Goal: Task Accomplishment & Management: Manage account settings

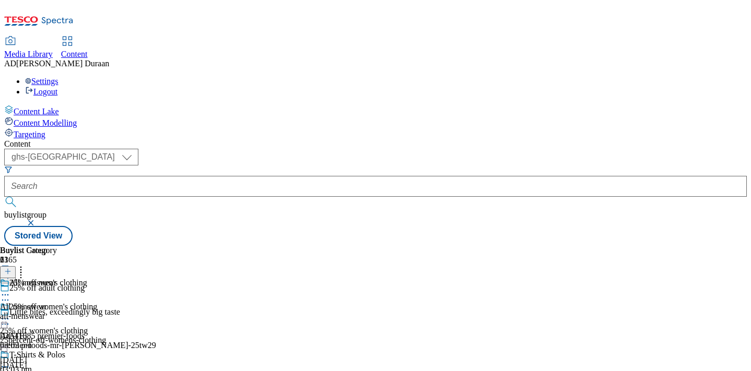
select select "ghs-[GEOGRAPHIC_DATA]"
click at [37, 220] on button "button" at bounding box center [32, 223] width 10 height 6
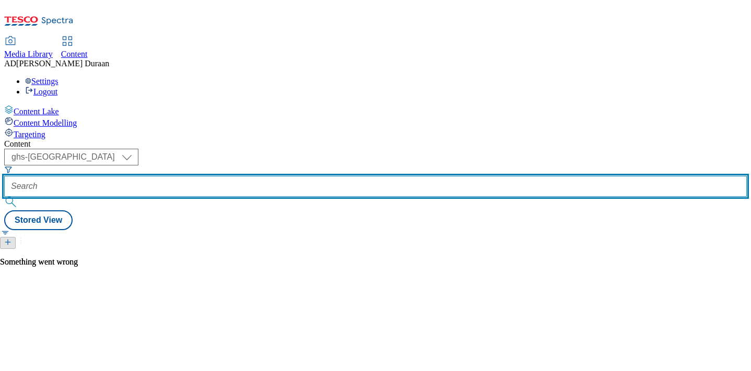
click at [244, 176] on input "text" at bounding box center [375, 186] width 742 height 21
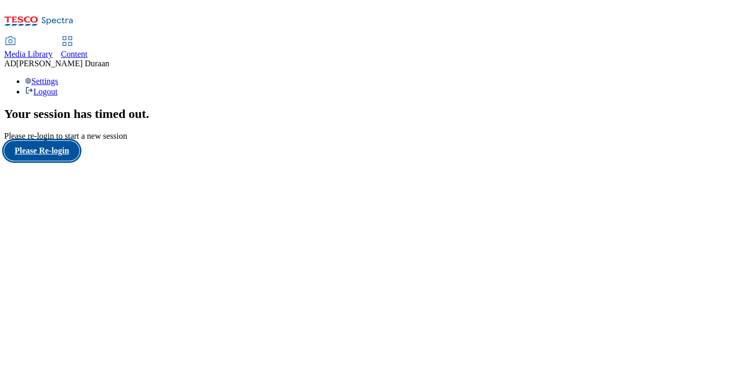
click at [64, 161] on button "Please Re-login" at bounding box center [41, 151] width 75 height 20
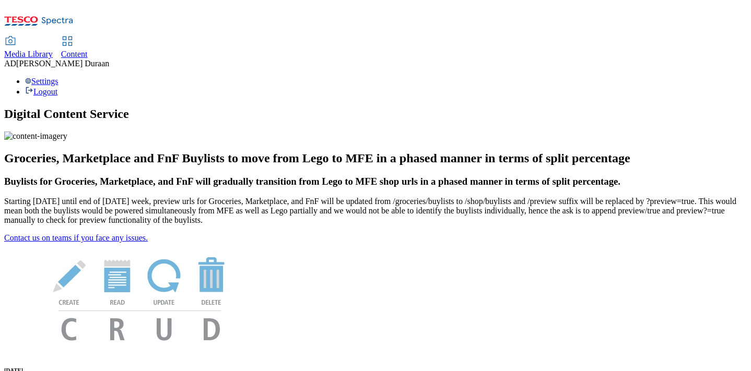
click at [88, 37] on link "Content" at bounding box center [74, 48] width 27 height 22
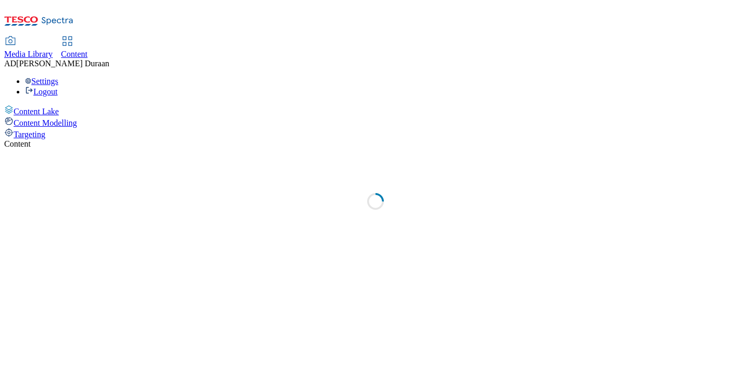
select select "ghs-uk"
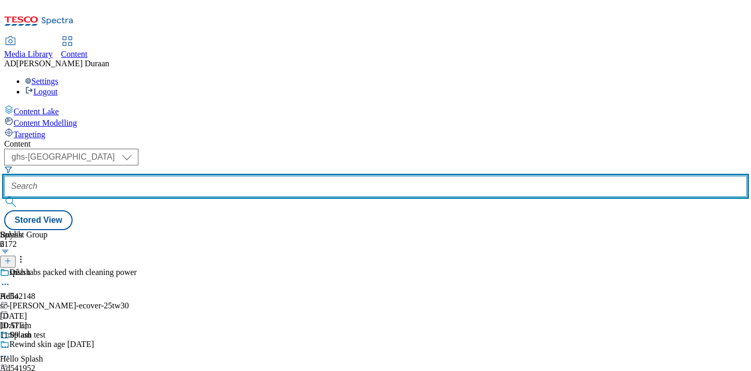
click at [264, 176] on input "text" at bounding box center [375, 186] width 742 height 21
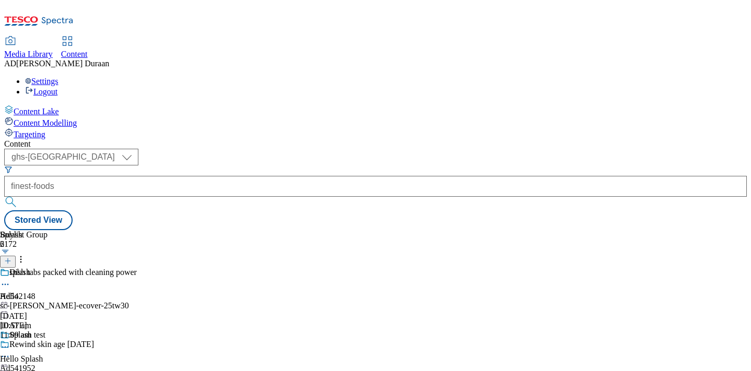
click at [19, 197] on button "submit" at bounding box center [11, 202] width 15 height 10
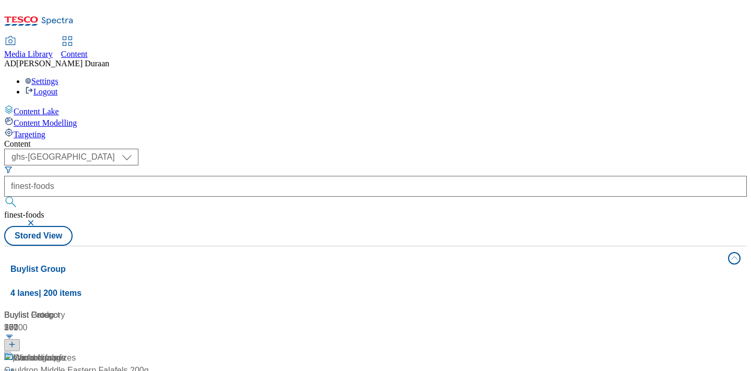
scroll to position [719, 0]
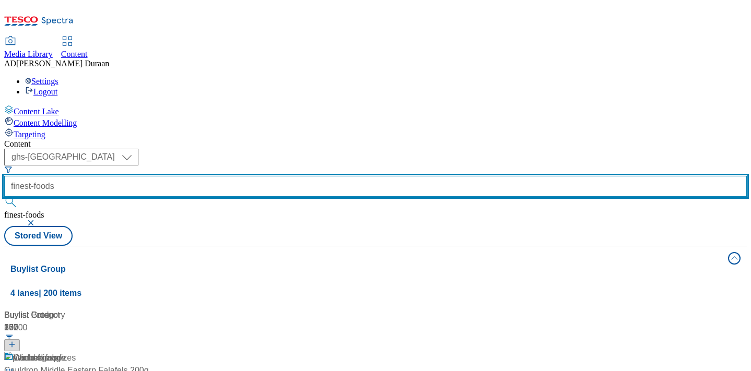
click at [269, 176] on input "finest-foods" at bounding box center [375, 186] width 742 height 21
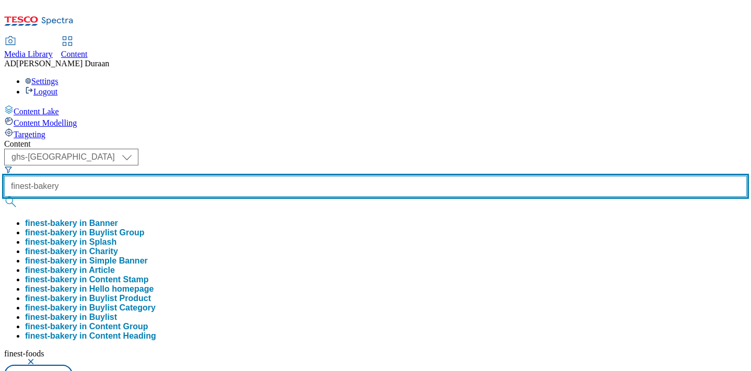
type input "finest-bakery"
click at [4, 197] on button "submit" at bounding box center [11, 202] width 15 height 10
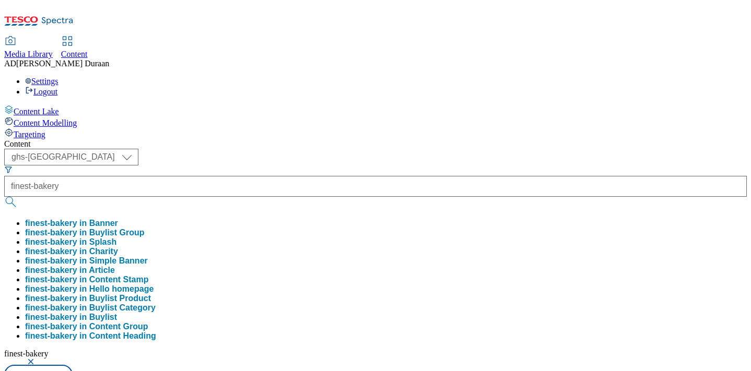
click at [323, 139] on div "Content" at bounding box center [375, 143] width 742 height 9
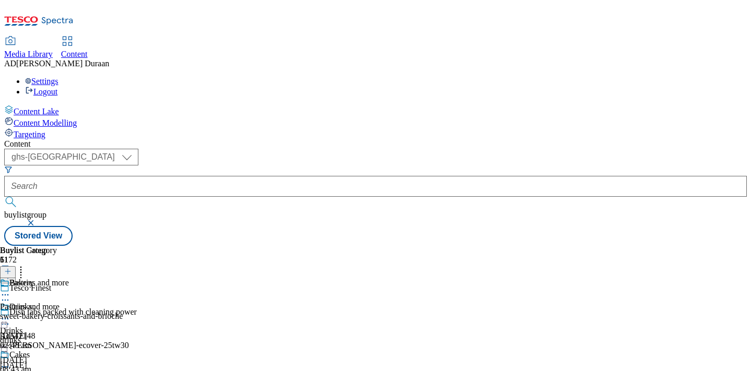
click at [123, 312] on div "sweet-bakery-croissants-and-brioche" at bounding box center [61, 316] width 123 height 9
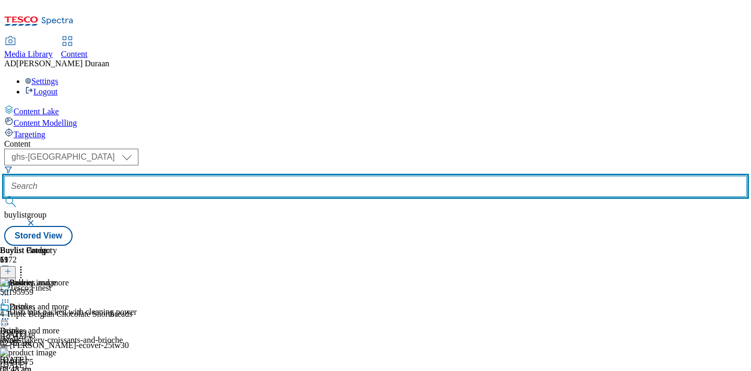
click at [251, 176] on input "text" at bounding box center [375, 186] width 742 height 21
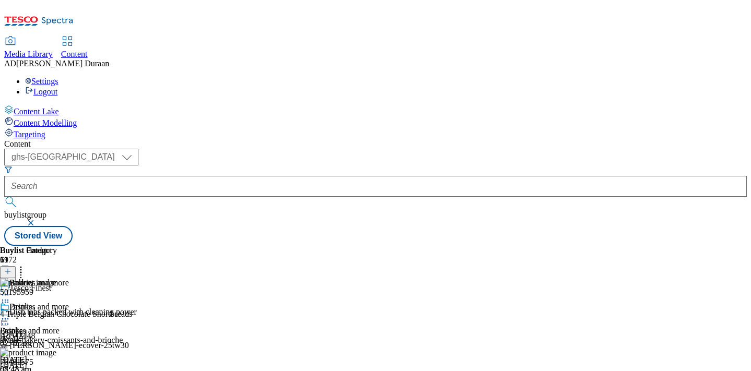
click at [37, 220] on button "button" at bounding box center [32, 223] width 10 height 6
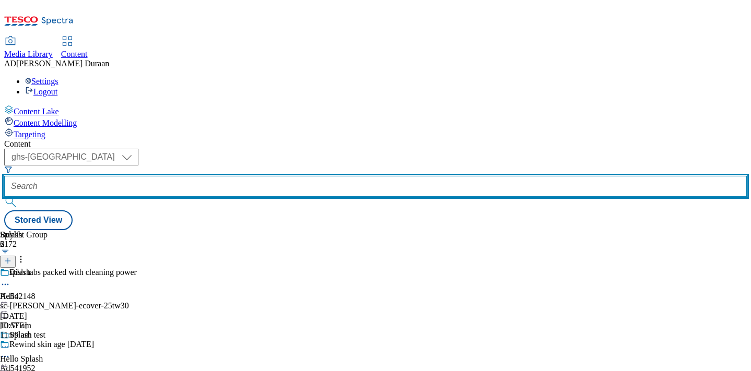
click at [258, 176] on input "text" at bounding box center [375, 186] width 742 height 21
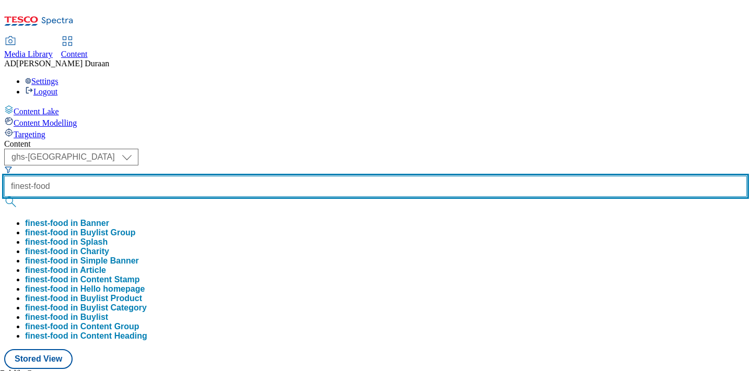
type input "finest-food"
click at [4, 197] on button "submit" at bounding box center [11, 202] width 15 height 10
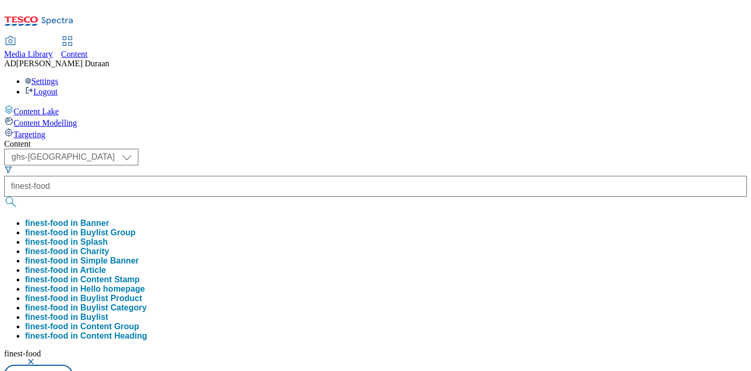
click at [314, 139] on div "Content" at bounding box center [375, 143] width 742 height 9
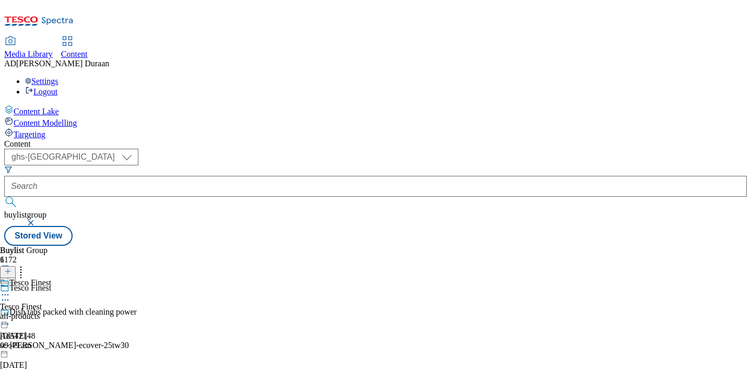
click at [51, 312] on div "all-products" at bounding box center [25, 316] width 51 height 9
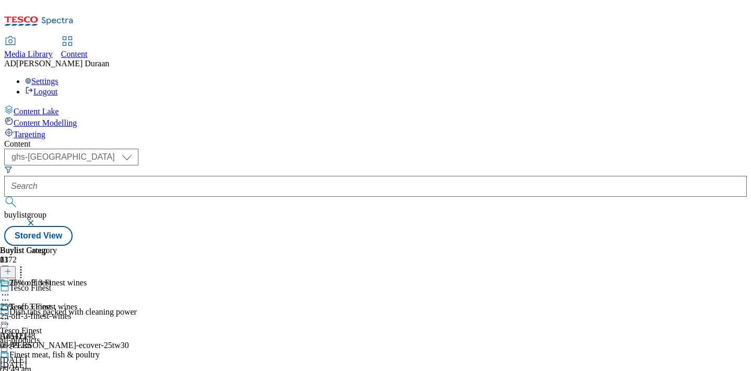
click at [6, 294] on circle at bounding box center [6, 295] width 2 height 2
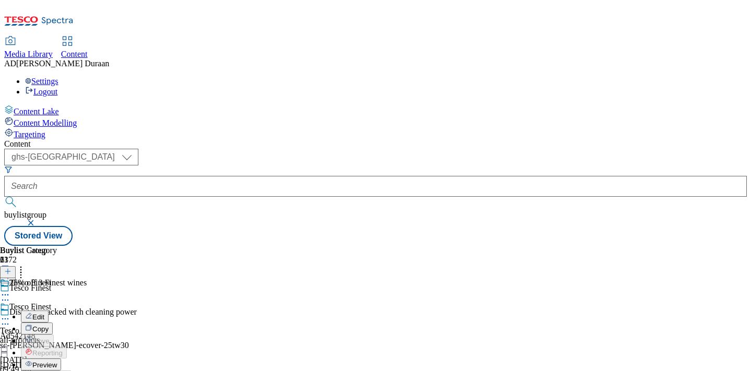
click at [10, 314] on icon at bounding box center [5, 319] width 10 height 10
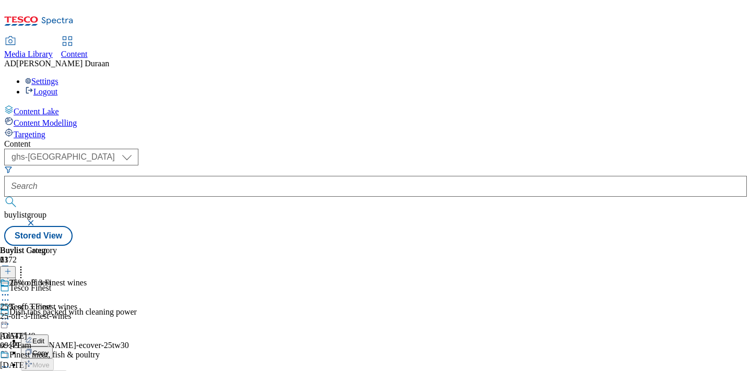
click at [44, 337] on span "Edit" at bounding box center [38, 341] width 12 height 8
select select "evergreen"
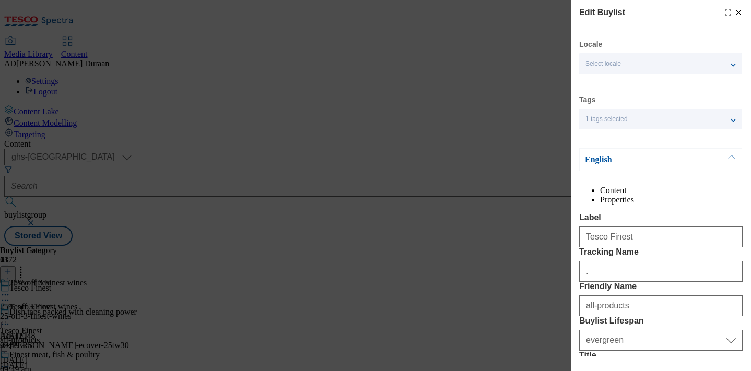
select select "Banner"
click at [691, 195] on li "Properties" at bounding box center [671, 199] width 143 height 9
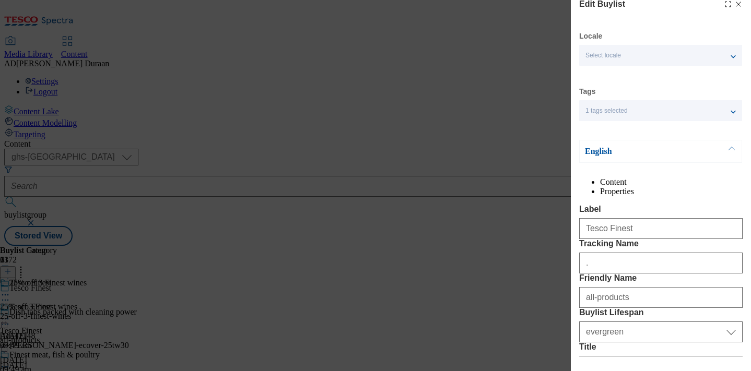
select select "evergreen"
select select "Banner"
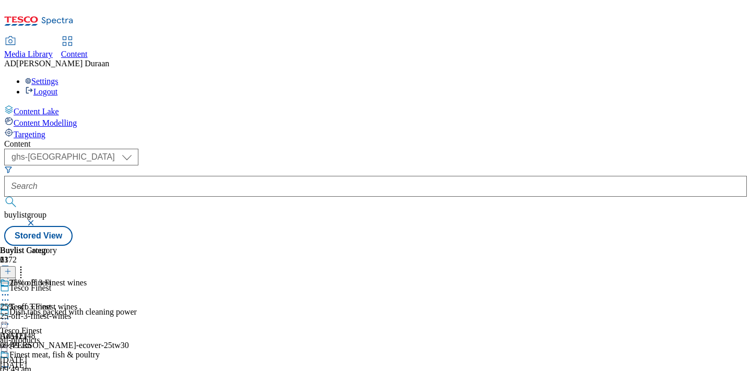
click at [100, 312] on div "25-off-3-finest-wines" at bounding box center [50, 316] width 100 height 9
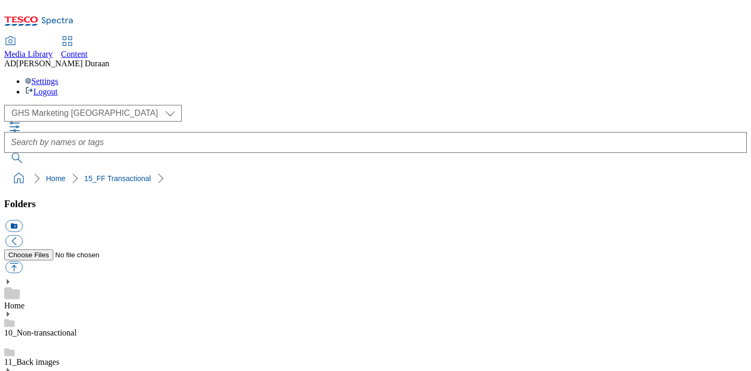
select select "flare-ghs-mktg"
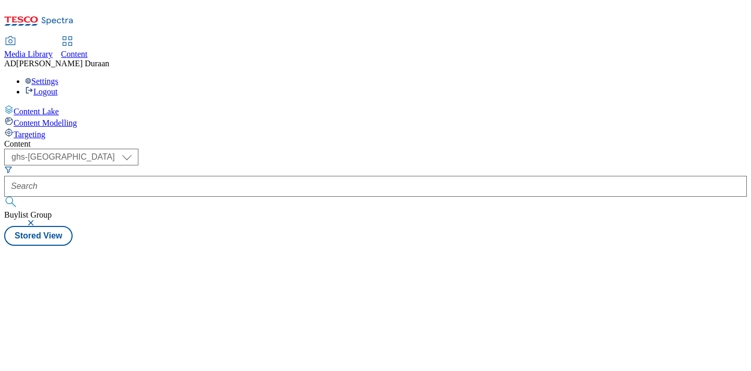
select select "ghs-[GEOGRAPHIC_DATA]"
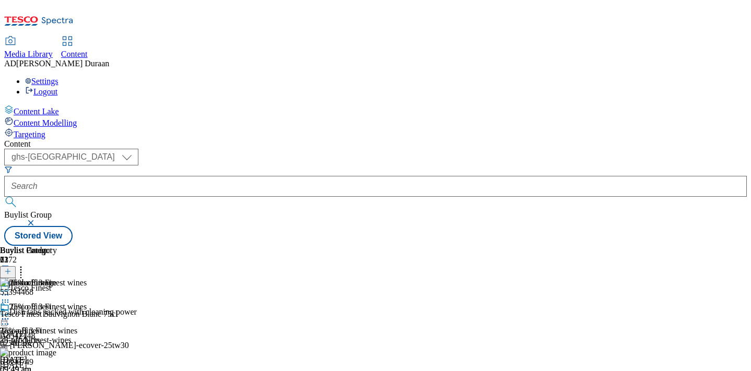
click at [10, 314] on icon at bounding box center [5, 319] width 10 height 10
click at [44, 337] on span "Edit" at bounding box center [38, 341] width 12 height 8
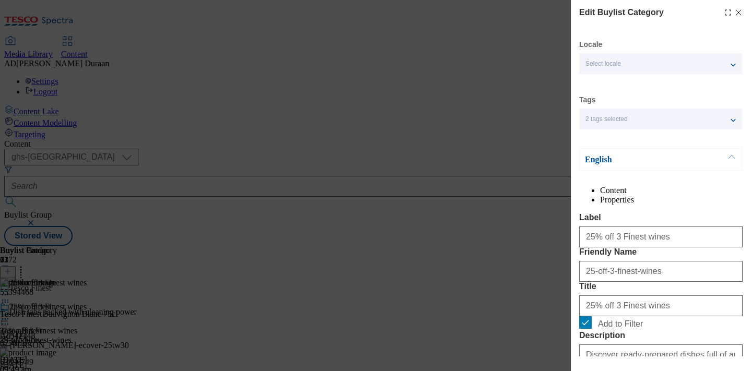
click at [705, 195] on li "Properties" at bounding box center [671, 199] width 143 height 9
click at [740, 12] on icon "Modal" at bounding box center [738, 12] width 8 height 8
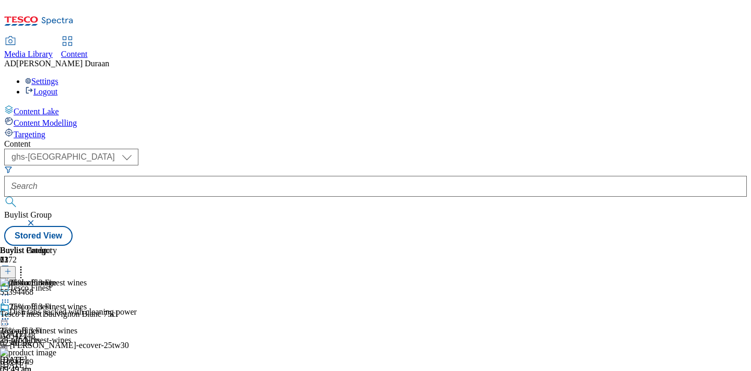
click at [9, 318] on circle at bounding box center [8, 319] width 2 height 2
click at [492, 149] on div "( optional ) ghs-roi ghs-[GEOGRAPHIC_DATA] ghs-uk Buylist Group Stored View" at bounding box center [375, 197] width 742 height 97
